Goal: Transaction & Acquisition: Purchase product/service

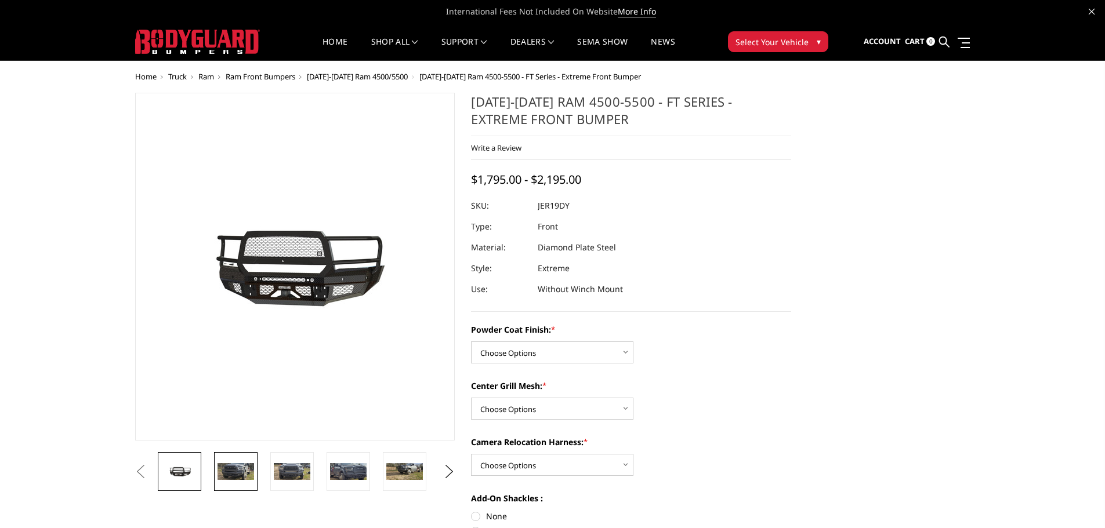
click at [230, 476] on img at bounding box center [235, 471] width 37 height 17
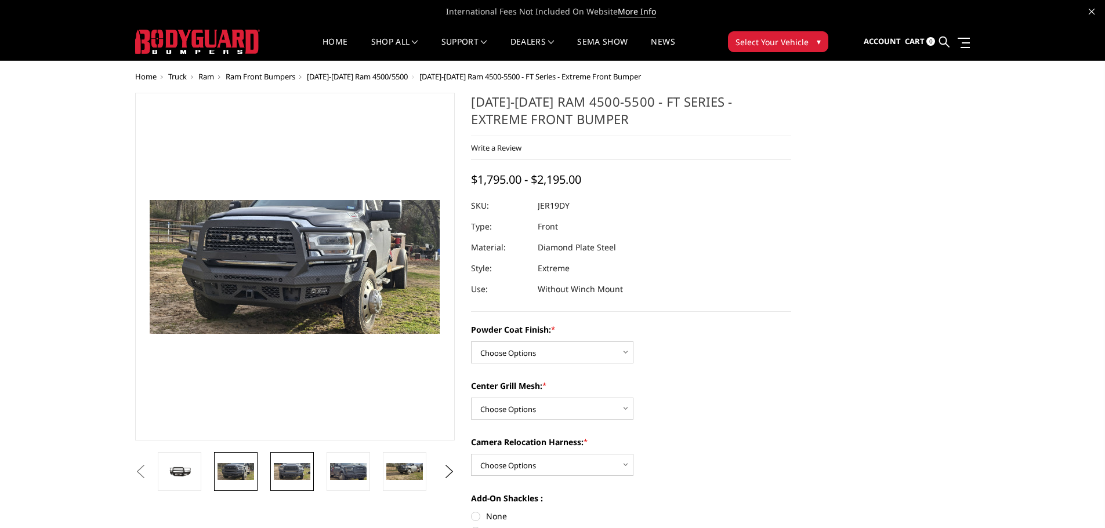
click at [292, 470] on img at bounding box center [292, 471] width 37 height 17
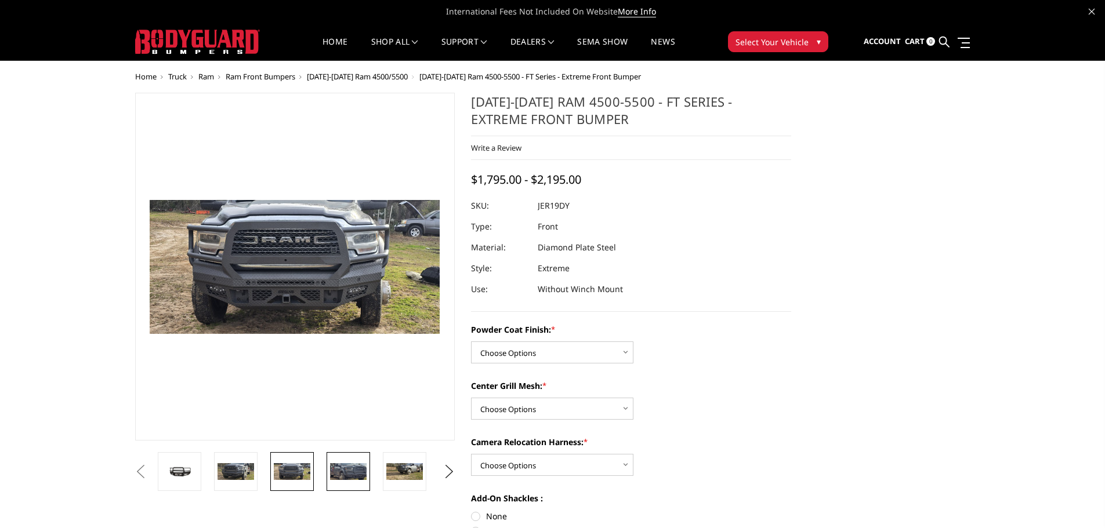
click at [342, 473] on img at bounding box center [348, 471] width 37 height 17
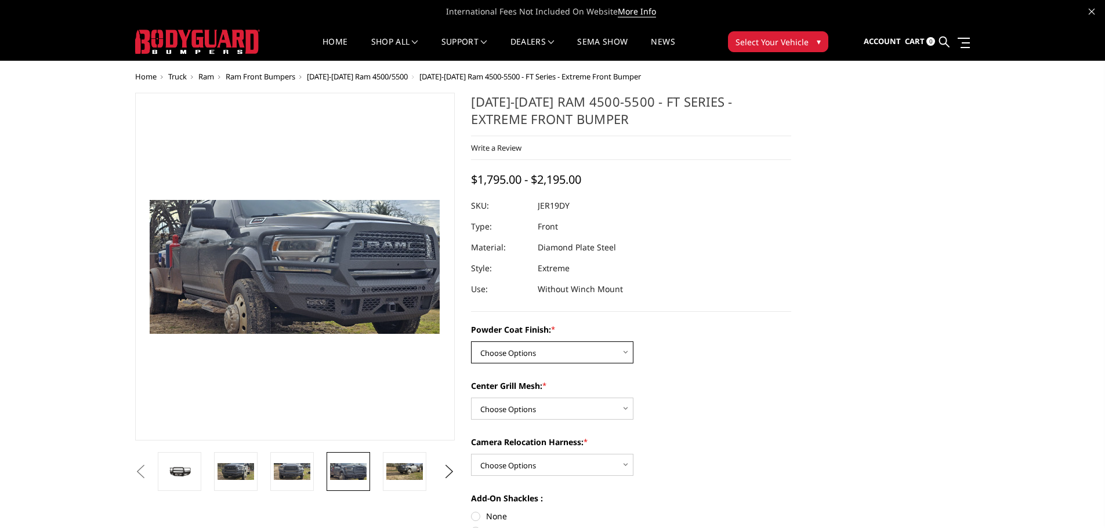
click at [503, 351] on select "Choose Options Bare Metal Gloss Black Powder Coat Textured Black Powder Coat" at bounding box center [552, 353] width 162 height 22
select select "3237"
click at [471, 342] on select "Choose Options Bare Metal Gloss Black Powder Coat Textured Black Powder Coat" at bounding box center [552, 353] width 162 height 22
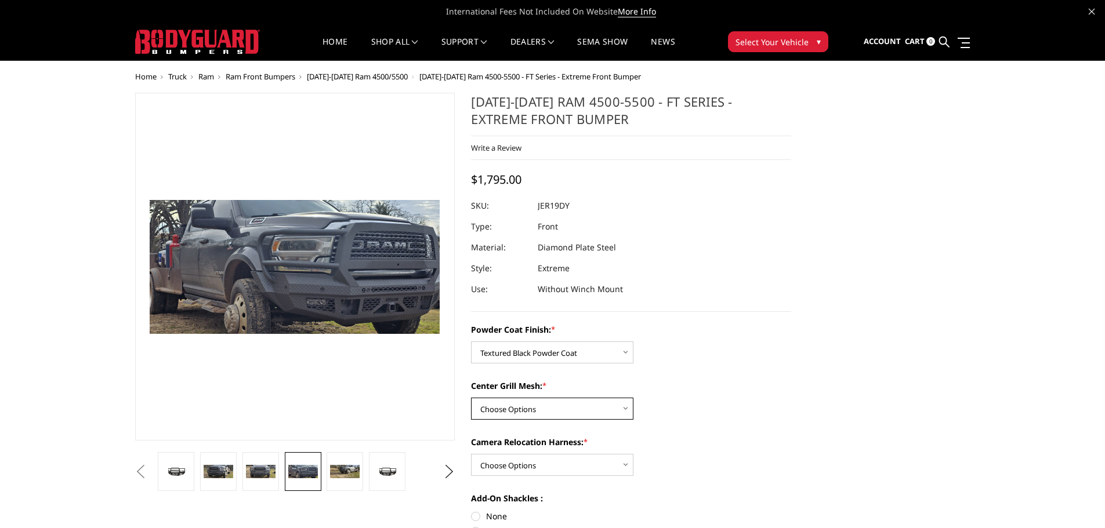
click at [493, 405] on select "Choose Options WITH Expanded Metal in Center Grill WITHOUT Expanded Metal in Ce…" at bounding box center [552, 409] width 162 height 22
select select "3238"
click at [471, 398] on select "Choose Options WITH Expanded Metal in Center Grill WITHOUT Expanded Metal in Ce…" at bounding box center [552, 409] width 162 height 22
click at [525, 463] on select "Choose Options WITH Camera Relocation Harness WITHOUT Camera Relocation Harness" at bounding box center [552, 465] width 162 height 22
select select "3240"
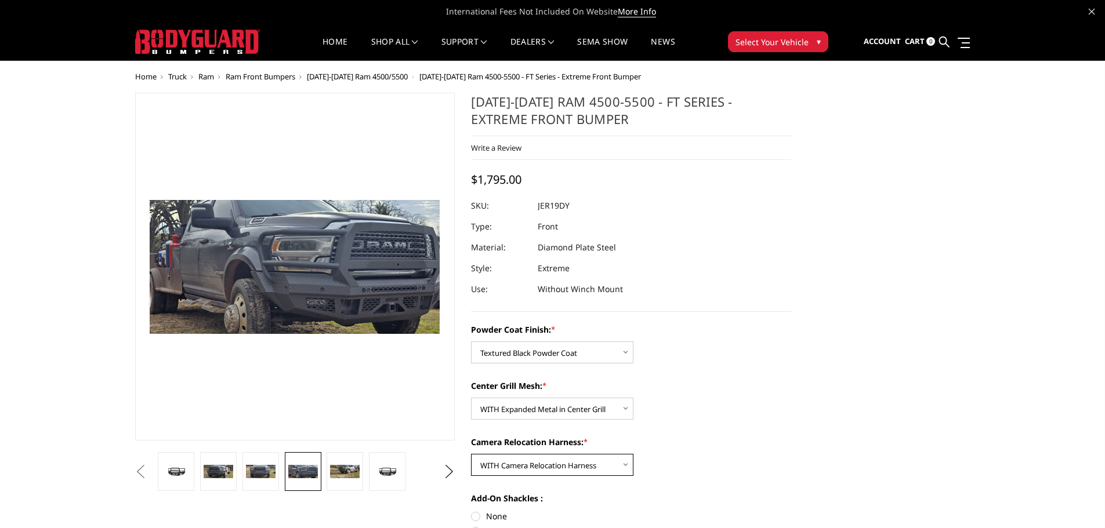
click at [471, 454] on select "Choose Options WITH Camera Relocation Harness WITHOUT Camera Relocation Harness" at bounding box center [552, 465] width 162 height 22
click at [343, 468] on img at bounding box center [345, 471] width 30 height 13
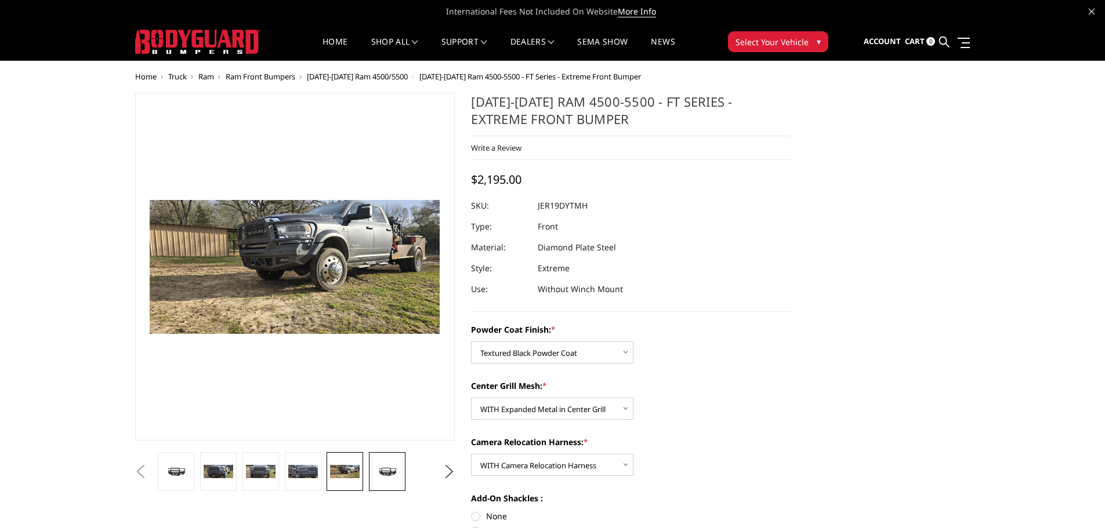
click at [383, 462] on link at bounding box center [387, 471] width 37 height 39
